Goal: Information Seeking & Learning: Learn about a topic

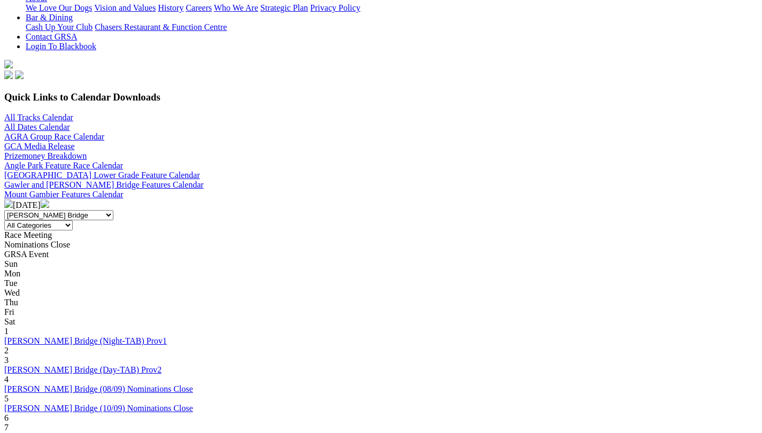
scroll to position [214, 0]
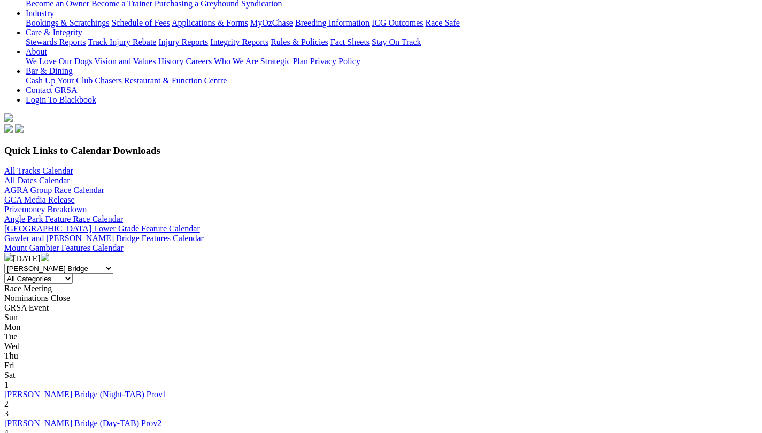
click at [385, 253] on div "Sep 2024" at bounding box center [380, 258] width 753 height 11
click at [49, 253] on img at bounding box center [45, 257] width 9 height 9
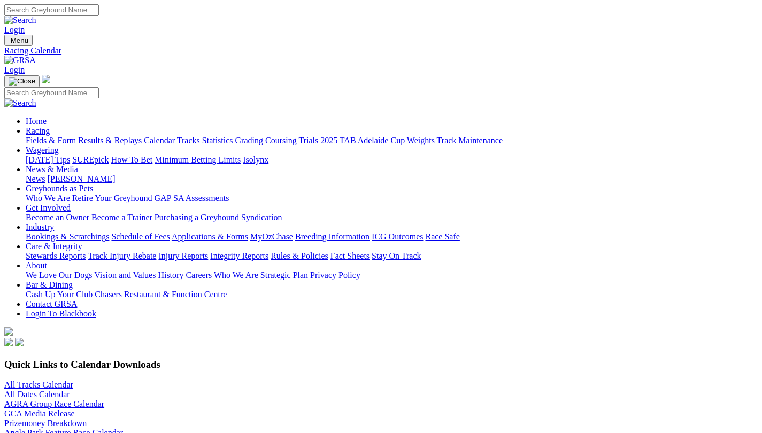
scroll to position [160, 0]
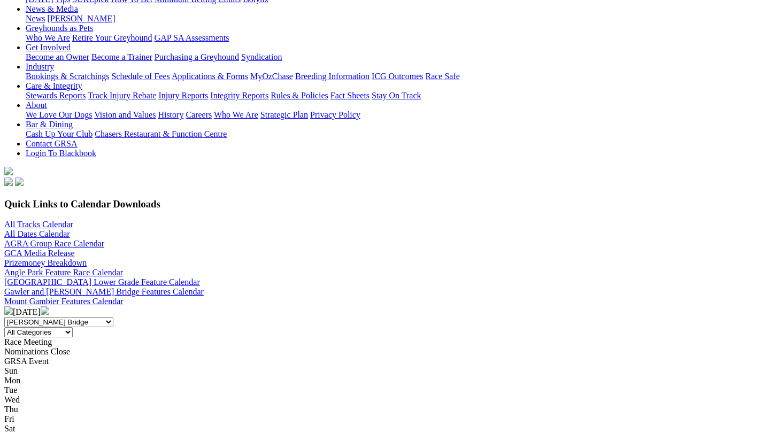
click at [370, 306] on div "[DATE]" at bounding box center [380, 311] width 753 height 11
click at [49, 306] on img at bounding box center [45, 310] width 9 height 9
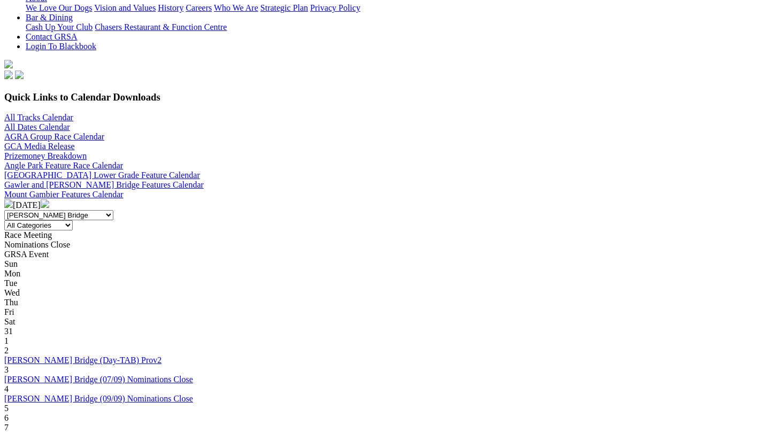
scroll to position [267, 0]
